Goal: Task Accomplishment & Management: Manage account settings

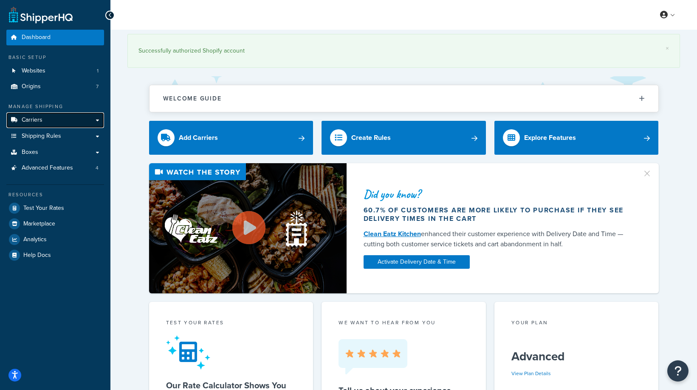
click at [93, 119] on link "Carriers" at bounding box center [55, 120] width 98 height 16
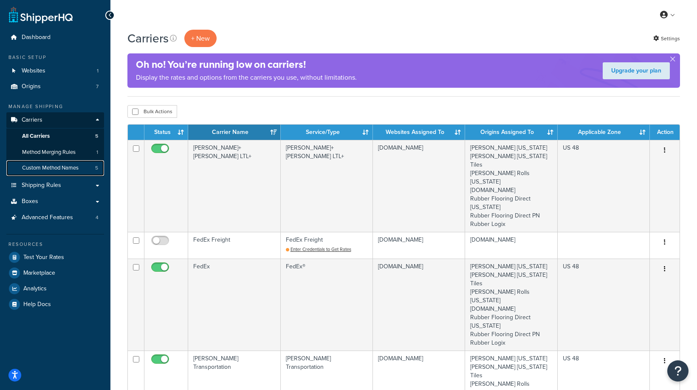
click at [89, 166] on link "Custom Method Names 5" at bounding box center [55, 168] width 98 height 16
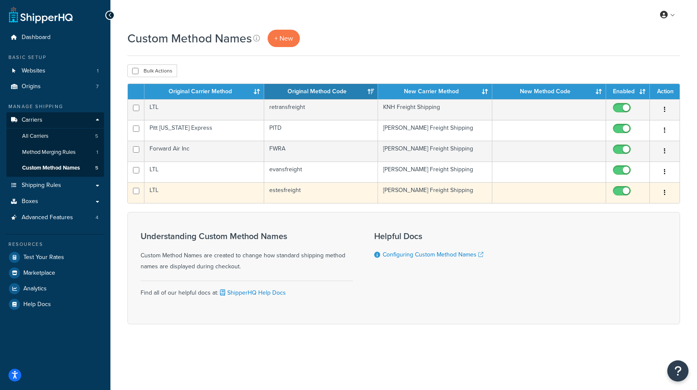
click at [666, 195] on button "button" at bounding box center [664, 193] width 12 height 14
click at [638, 206] on link "Edit" at bounding box center [629, 210] width 67 height 17
